Goal: Task Accomplishment & Management: Manage account settings

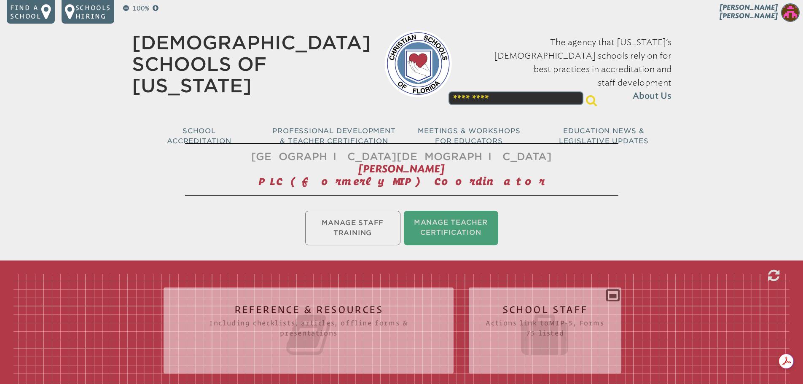
click at [793, 18] on img at bounding box center [790, 12] width 19 height 19
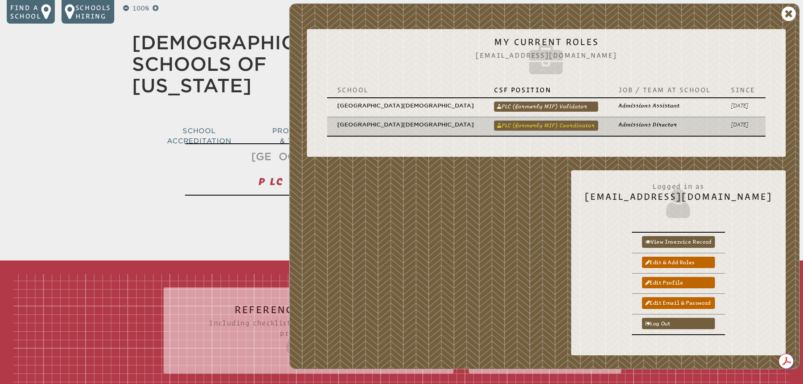
click at [569, 121] on link "PLC (formerly MIP) Coordinator" at bounding box center [546, 126] width 104 height 10
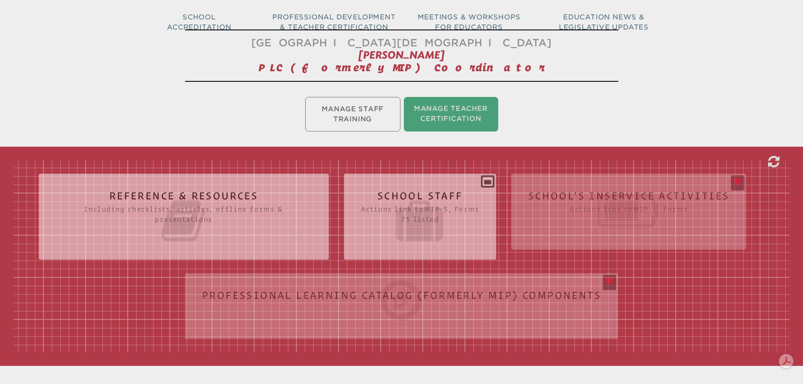
scroll to position [127, 0]
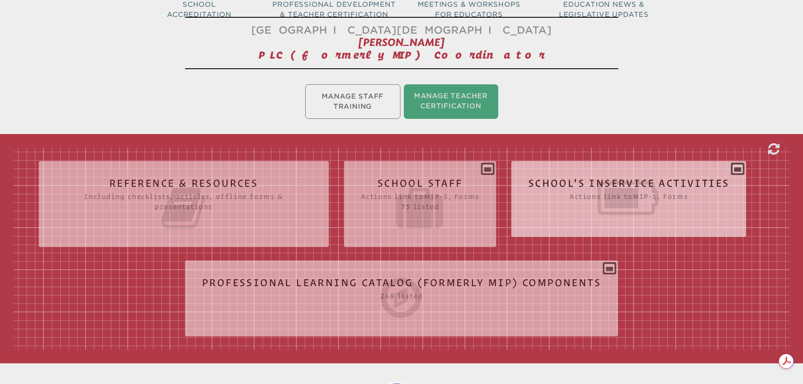
click at [611, 189] on icon at bounding box center [629, 198] width 202 height 47
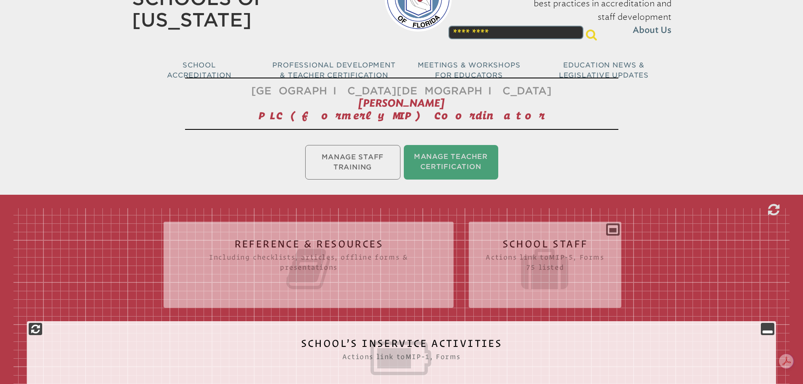
scroll to position [0, 0]
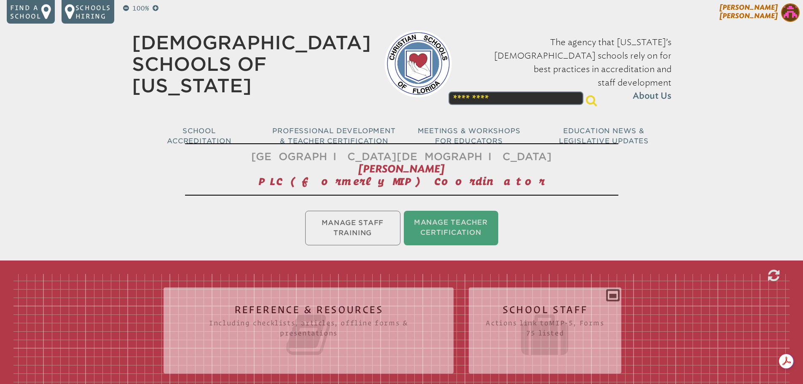
click at [786, 15] on img at bounding box center [790, 12] width 19 height 19
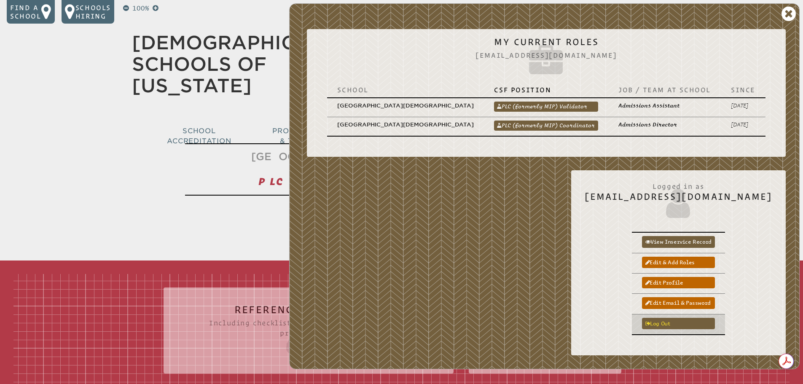
click at [681, 318] on link "Log out" at bounding box center [678, 323] width 73 height 11
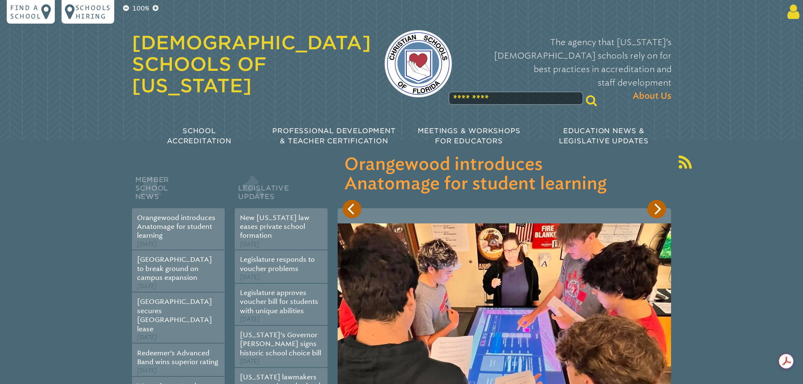
click at [788, 8] on icon at bounding box center [792, 11] width 16 height 17
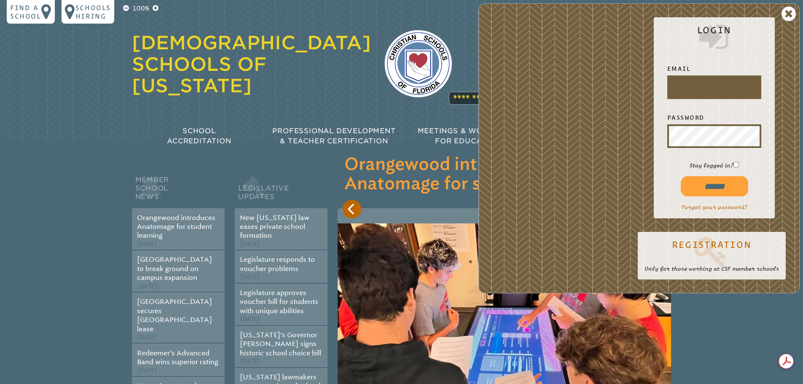
click at [698, 88] on input "text" at bounding box center [714, 87] width 91 height 20
type input "**********"
click at [681, 176] on input "******" at bounding box center [714, 186] width 67 height 20
type input "**********"
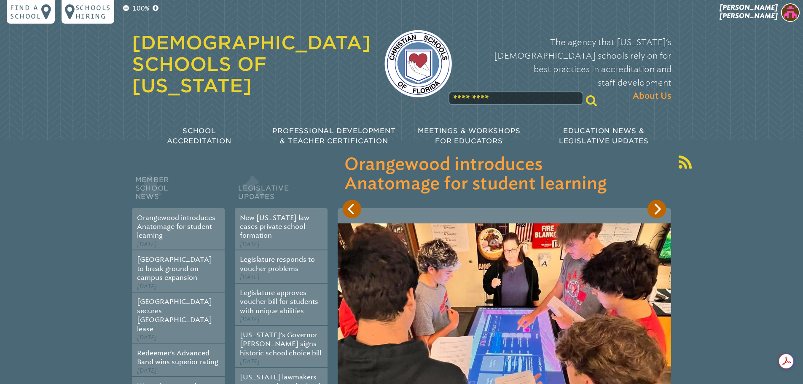
click at [790, 15] on img at bounding box center [790, 12] width 19 height 19
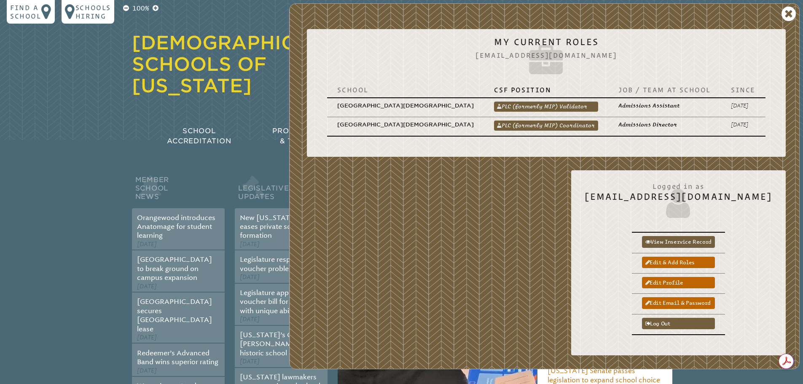
click at [573, 121] on link "PLC (formerly MIP) Coordinator" at bounding box center [546, 126] width 104 height 10
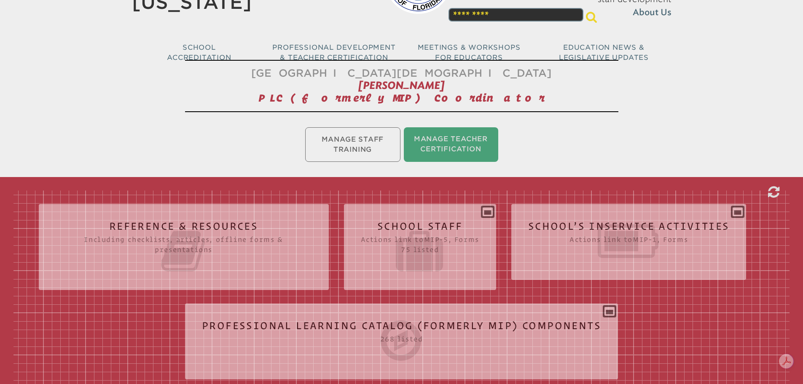
scroll to position [84, 0]
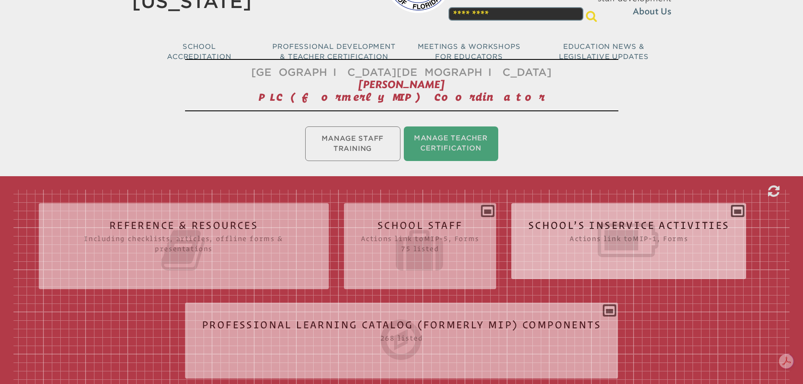
click at [598, 217] on icon at bounding box center [629, 240] width 202 height 47
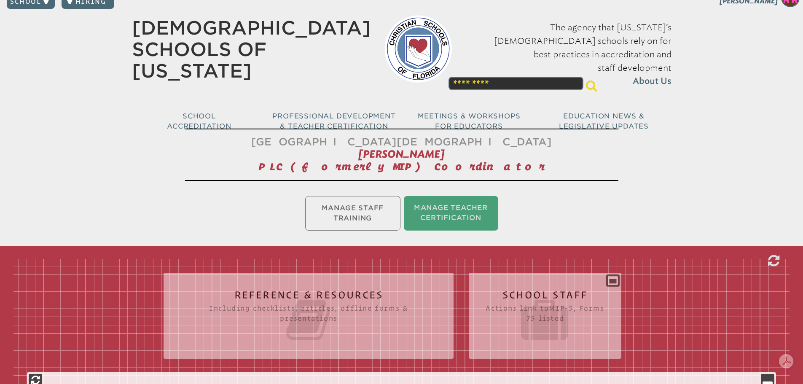
scroll to position [0, 0]
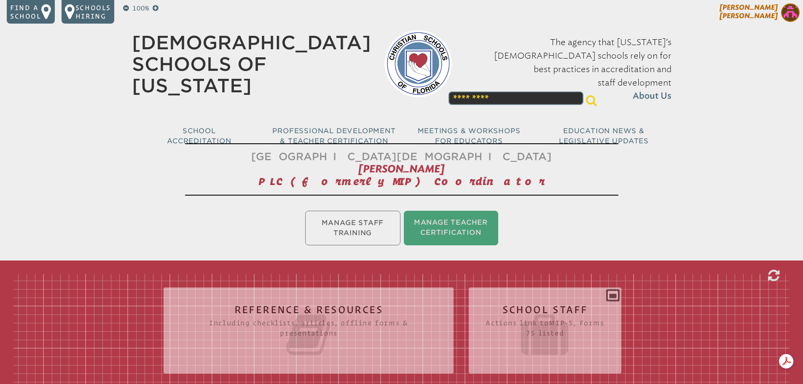
click at [789, 13] on img at bounding box center [790, 12] width 19 height 19
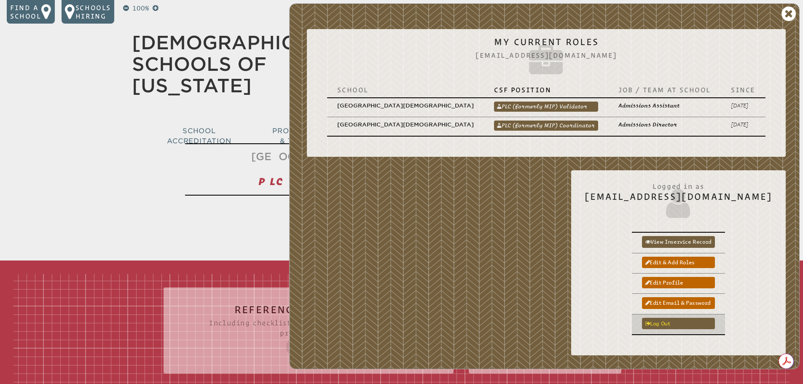
click at [686, 318] on link "Log out" at bounding box center [678, 323] width 73 height 11
